Goal: Task Accomplishment & Management: Complete application form

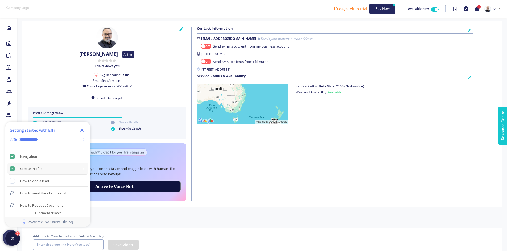
click at [35, 168] on div "Create Profile" at bounding box center [31, 169] width 22 height 6
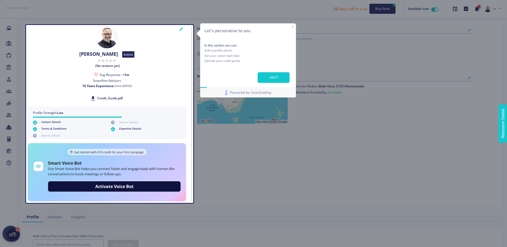
click at [270, 80] on button "NEXT" at bounding box center [274, 77] width 32 height 11
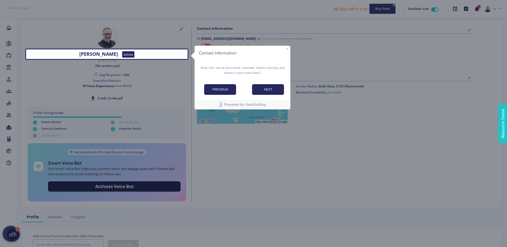
click at [288, 48] on div "Contact Information" at bounding box center [243, 53] width 96 height 15
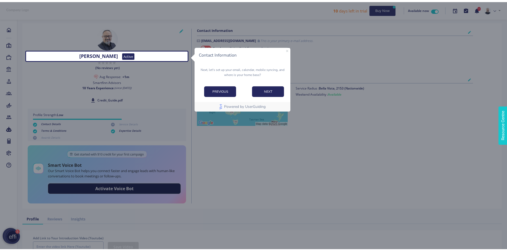
click at [287, 51] on icon "Close Preview" at bounding box center [287, 51] width 2 height 2
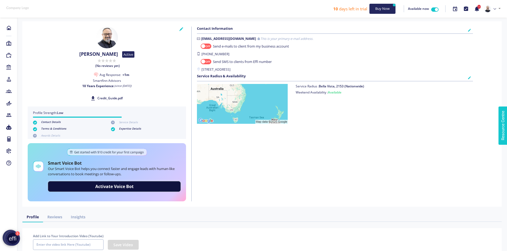
click at [181, 30] on icon at bounding box center [181, 29] width 4 height 5
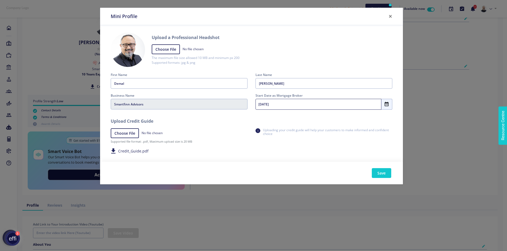
scroll to position [18, 0]
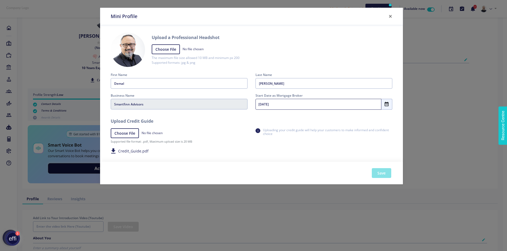
click at [382, 174] on button "Save" at bounding box center [381, 173] width 19 height 10
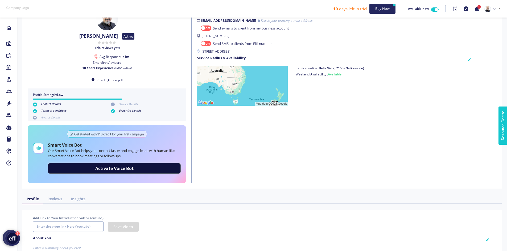
click at [114, 103] on icon at bounding box center [112, 104] width 3 height 5
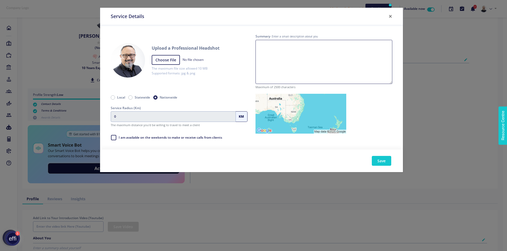
click at [322, 47] on textarea at bounding box center [323, 62] width 137 height 44
paste textarea "Background & Role Demal George is the Founder, Senior Mortgage Broker, and Ment…"
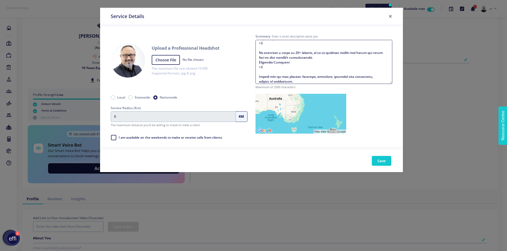
scroll to position [0, 0]
drag, startPoint x: 259, startPoint y: 45, endPoint x: 314, endPoint y: 40, distance: 55.6
click at [314, 40] on div "Summary - Enter a small description about you Maximum of 2500 characters" at bounding box center [323, 61] width 137 height 57
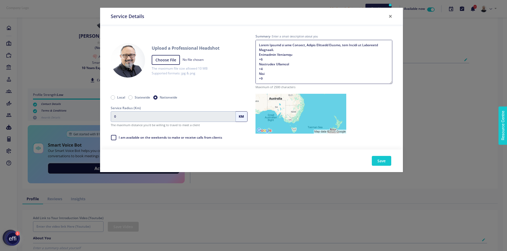
type textarea "Demal George is the Founder, Senior Mortgage Broker, and Mentor at Smartfinn Ad…"
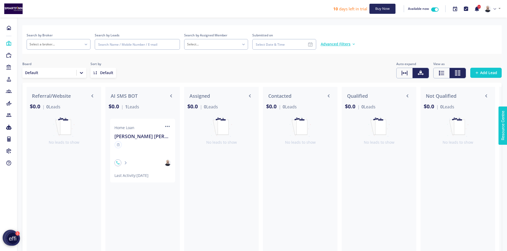
click at [197, 64] on div "Board Default Sort by Default Auto expand View as Add Lead" at bounding box center [261, 69] width 479 height 17
